Goal: Find specific page/section: Find specific page/section

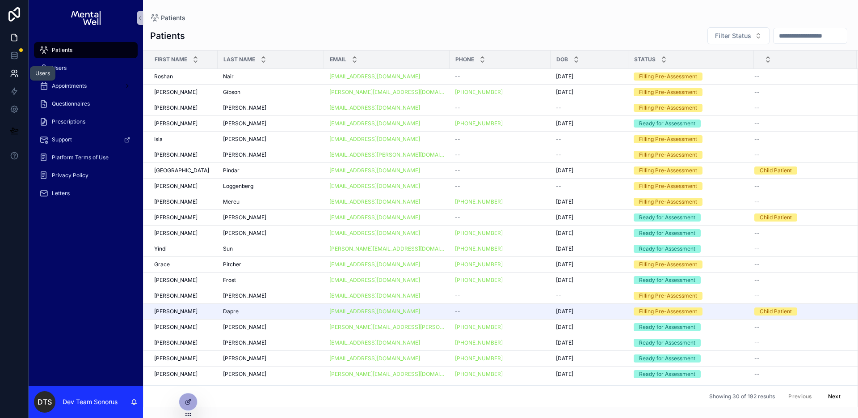
click at [14, 72] on icon at bounding box center [13, 71] width 3 height 3
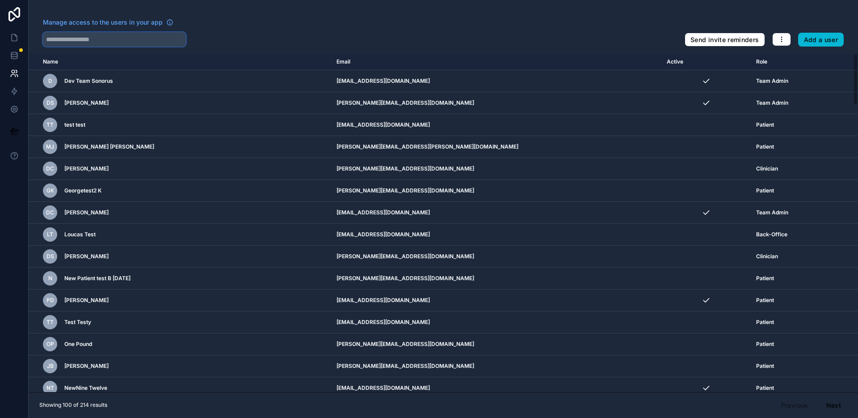
click at [121, 41] on input "text" at bounding box center [114, 39] width 143 height 14
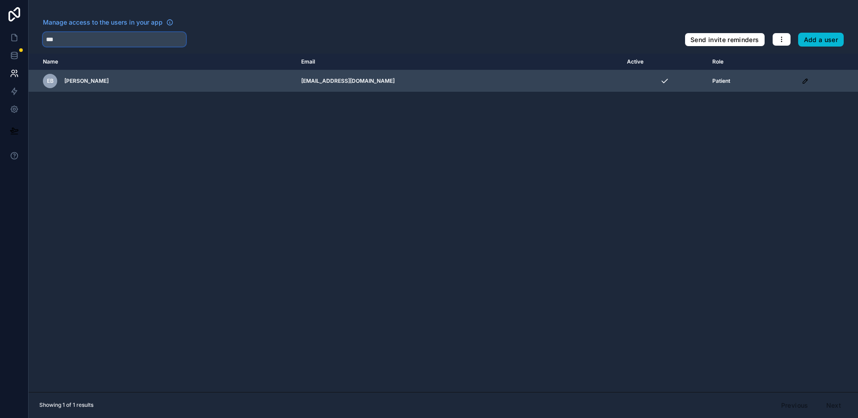
type input "***"
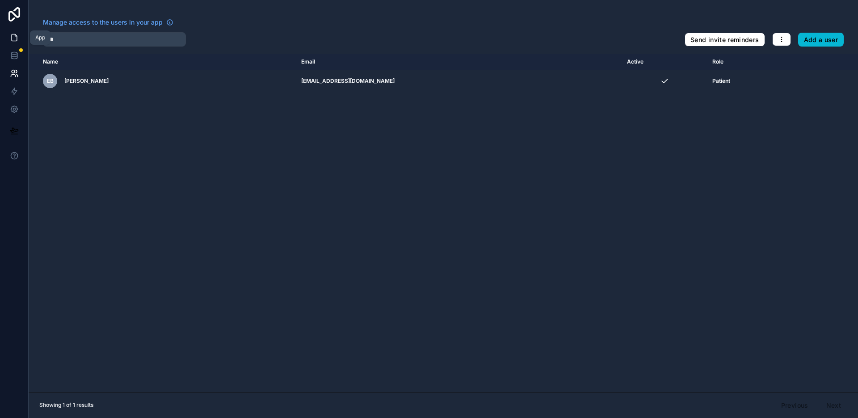
click at [17, 41] on icon at bounding box center [14, 37] width 9 height 9
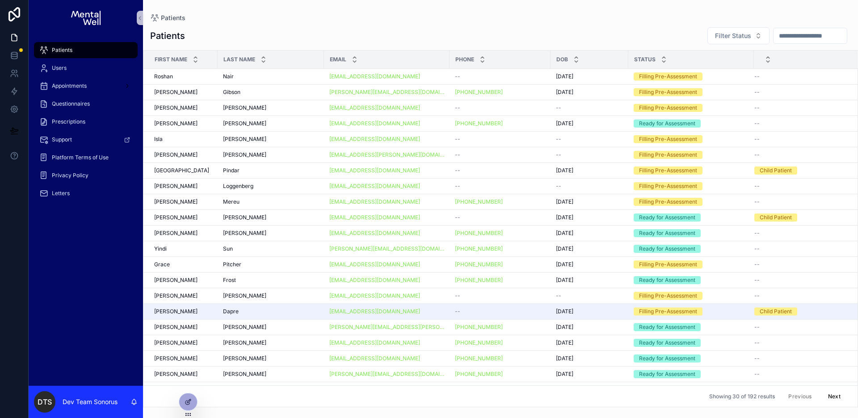
click at [305, 22] on div "Patients Filter Status First Name Last Name Email Phone DOB Status Roshan [PERS…" at bounding box center [500, 213] width 715 height 385
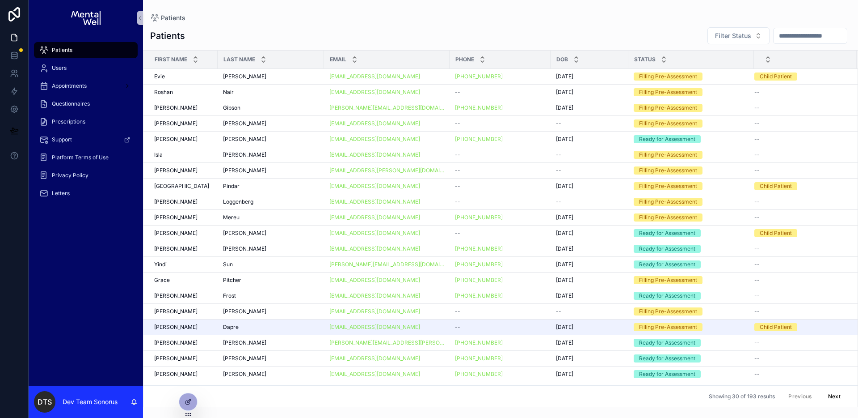
click at [325, 12] on div "Patients Patients Filter Status First Name Last Name Email Phone DOB Status [PE…" at bounding box center [500, 203] width 715 height 407
click at [283, 76] on div "[PERSON_NAME] [PERSON_NAME]" at bounding box center [271, 76] width 96 height 7
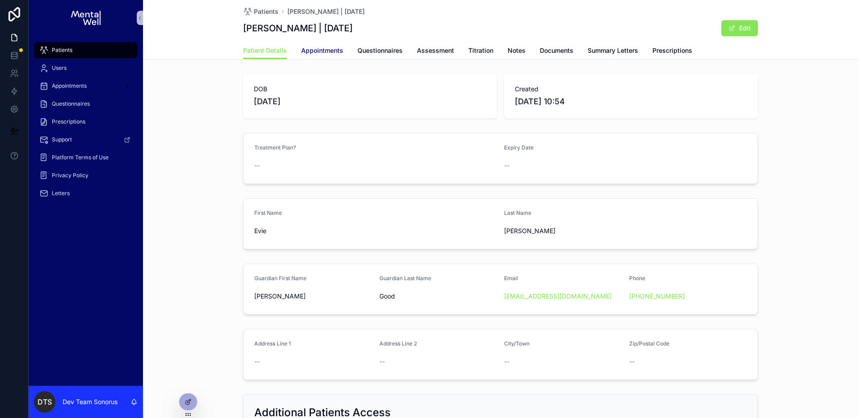
click at [310, 53] on span "Appointments" at bounding box center [322, 50] width 42 height 9
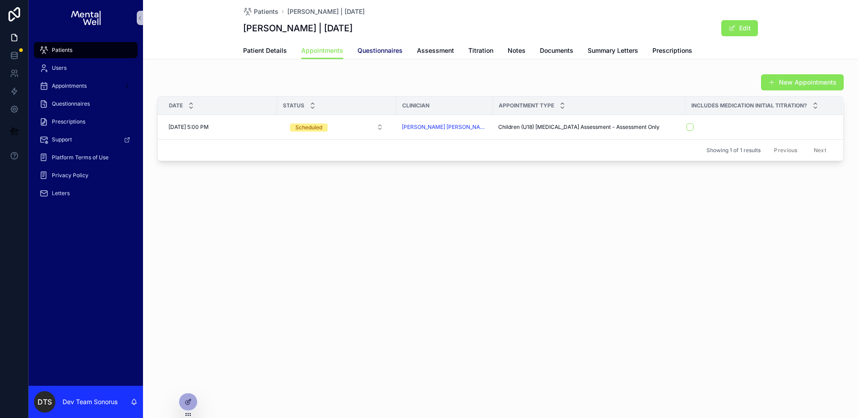
drag, startPoint x: 377, startPoint y: 55, endPoint x: 386, endPoint y: 53, distance: 8.8
click at [378, 55] on link "Questionnaires" at bounding box center [380, 51] width 45 height 18
